Goal: Task Accomplishment & Management: Manage account settings

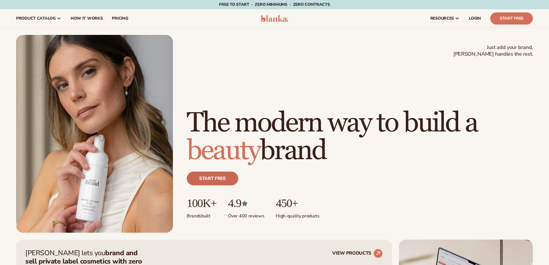
click at [228, 180] on link "Start free" at bounding box center [213, 178] width 52 height 14
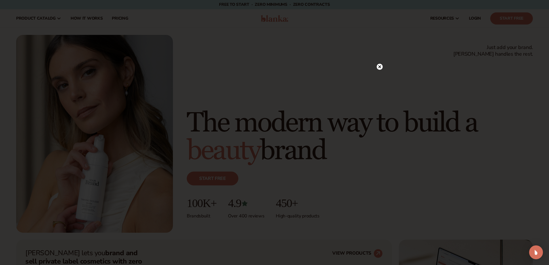
click at [379, 65] on circle at bounding box center [379, 67] width 6 height 6
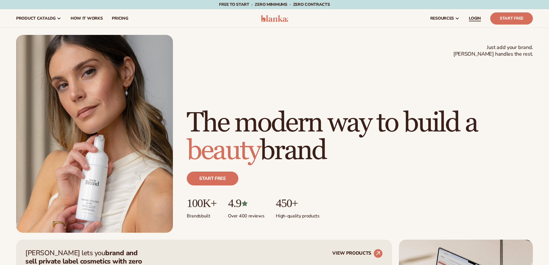
click at [475, 17] on span "LOGIN" at bounding box center [475, 18] width 12 height 5
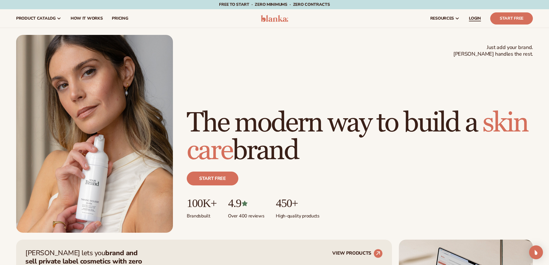
scroll to position [1, 0]
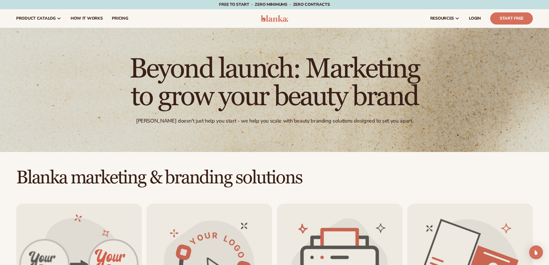
click at [267, 17] on img at bounding box center [274, 18] width 27 height 7
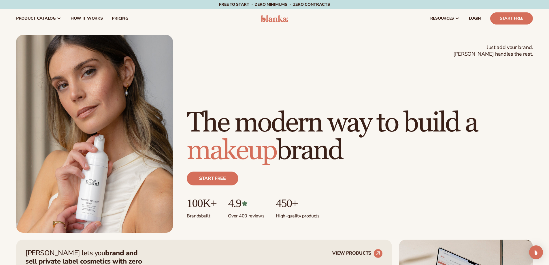
click at [476, 19] on span "LOGIN" at bounding box center [475, 18] width 12 height 5
